Goal: Find specific page/section: Find specific page/section

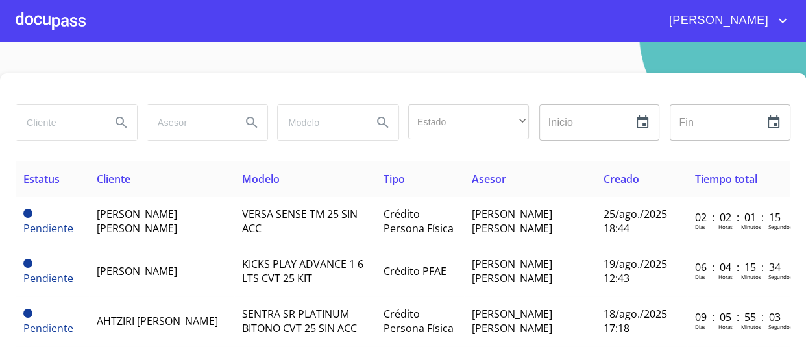
click at [90, 127] on input "search" at bounding box center [58, 122] width 84 height 35
click at [62, 21] on div at bounding box center [51, 21] width 70 height 42
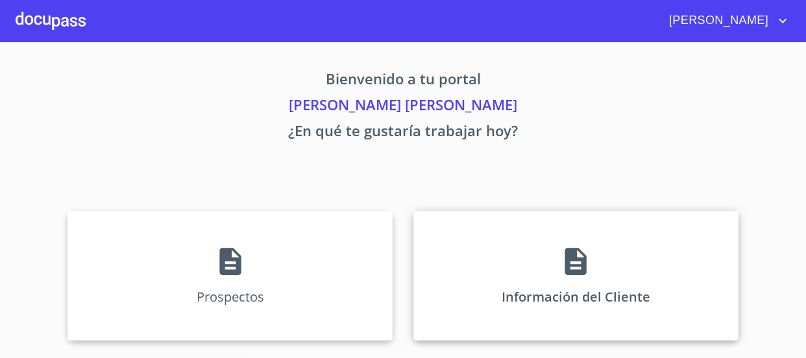
click at [579, 275] on icon at bounding box center [575, 261] width 32 height 32
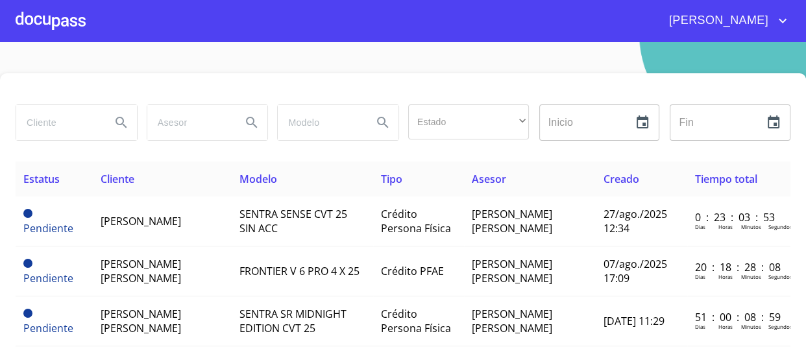
click at [70, 127] on input "search" at bounding box center [58, 122] width 84 height 35
type input "jose humberto"
click at [115, 120] on icon "Search" at bounding box center [122, 123] width 16 height 16
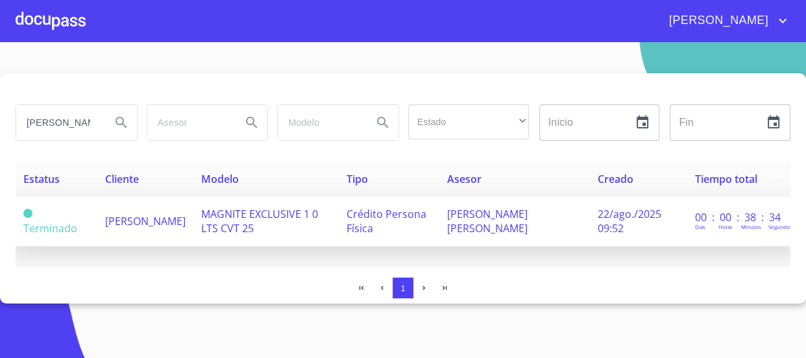
click at [193, 223] on td "JOSE HUMBERTO GUAL ANGELES" at bounding box center [145, 222] width 96 height 50
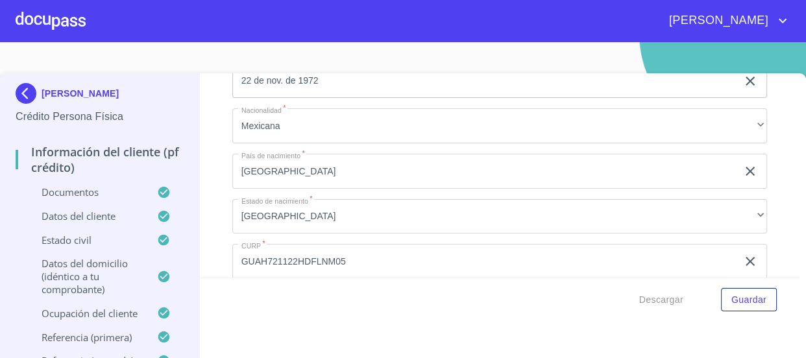
scroll to position [4536, 0]
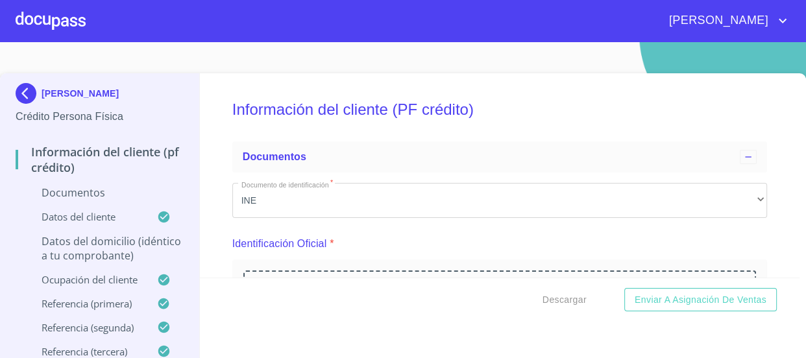
scroll to position [3208, 0]
